Goal: Information Seeking & Learning: Learn about a topic

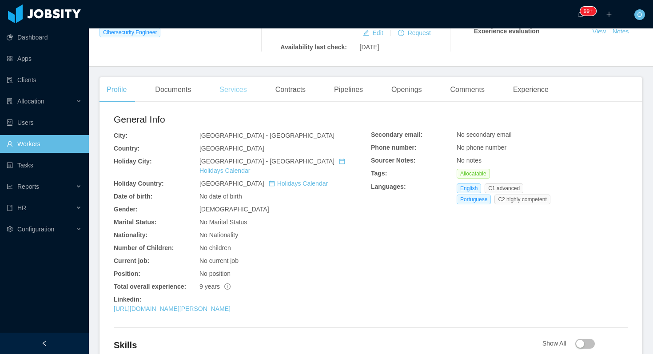
scroll to position [234, 0]
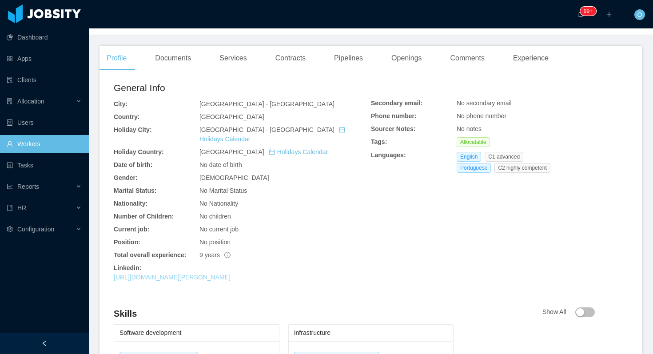
click at [210, 274] on link "https://www.linkedin.com/in/raphael-rosa-6a96b3150" at bounding box center [172, 277] width 117 height 7
click at [538, 68] on div "Experience" at bounding box center [531, 58] width 50 height 25
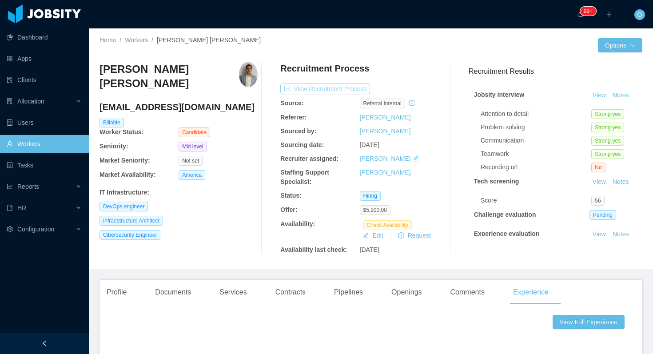
click at [346, 92] on button "View Recruitment Process" at bounding box center [326, 89] width 90 height 11
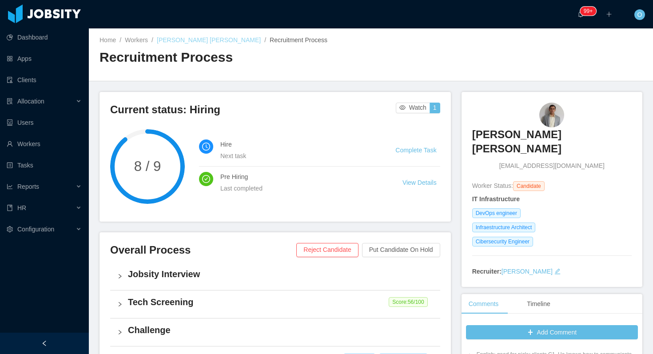
click at [173, 39] on link "Raphael Alves Gibello Rosa" at bounding box center [209, 39] width 104 height 7
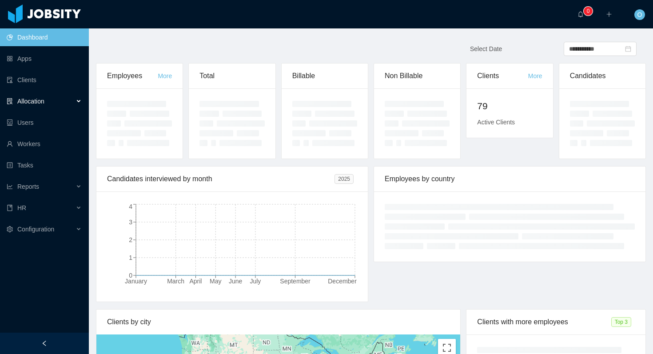
click at [78, 101] on icon at bounding box center [79, 101] width 4 height 0
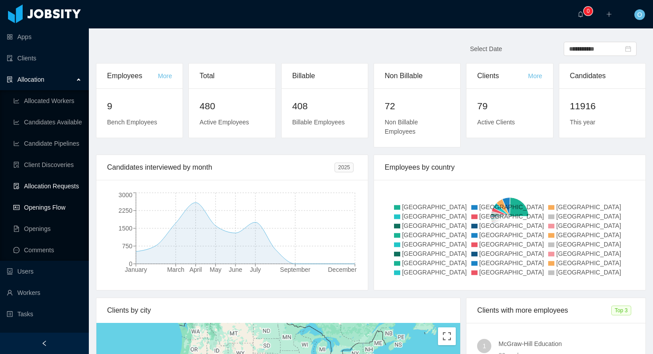
scroll to position [25, 0]
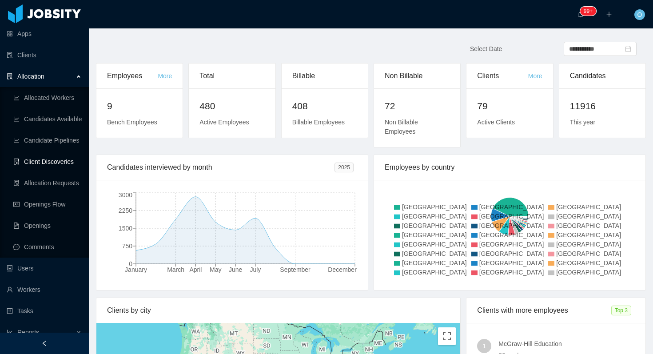
click at [58, 162] on link "Client Discoveries" at bounding box center [47, 162] width 68 height 18
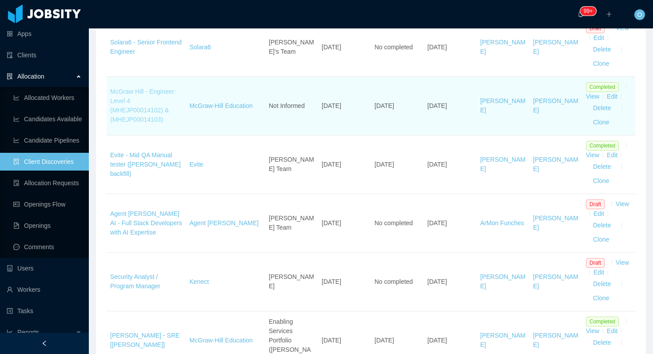
scroll to position [297, 0]
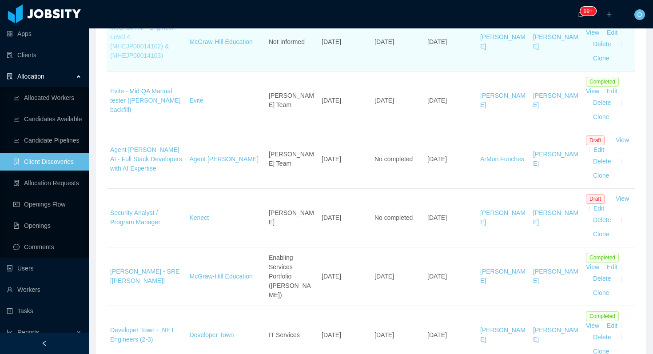
click at [140, 216] on link "Security Analyst / Program Manager" at bounding box center [135, 217] width 50 height 16
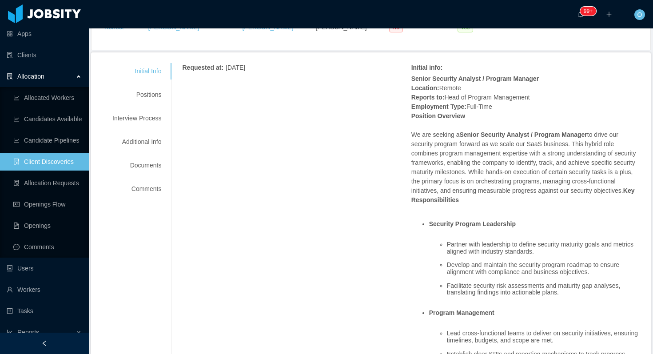
scroll to position [86, 0]
click at [146, 93] on div "Positions" at bounding box center [137, 94] width 70 height 16
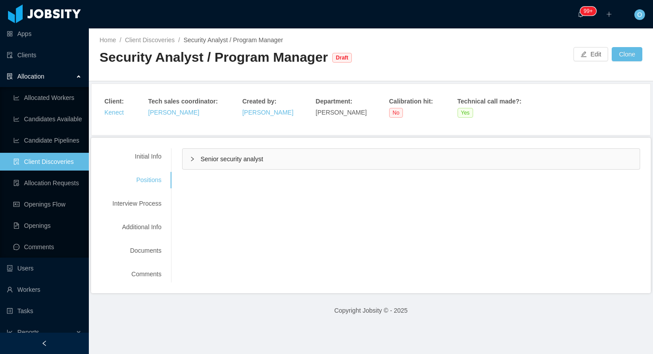
click at [195, 161] on icon "icon: right" at bounding box center [192, 158] width 5 height 5
